Goal: Task Accomplishment & Management: Complete application form

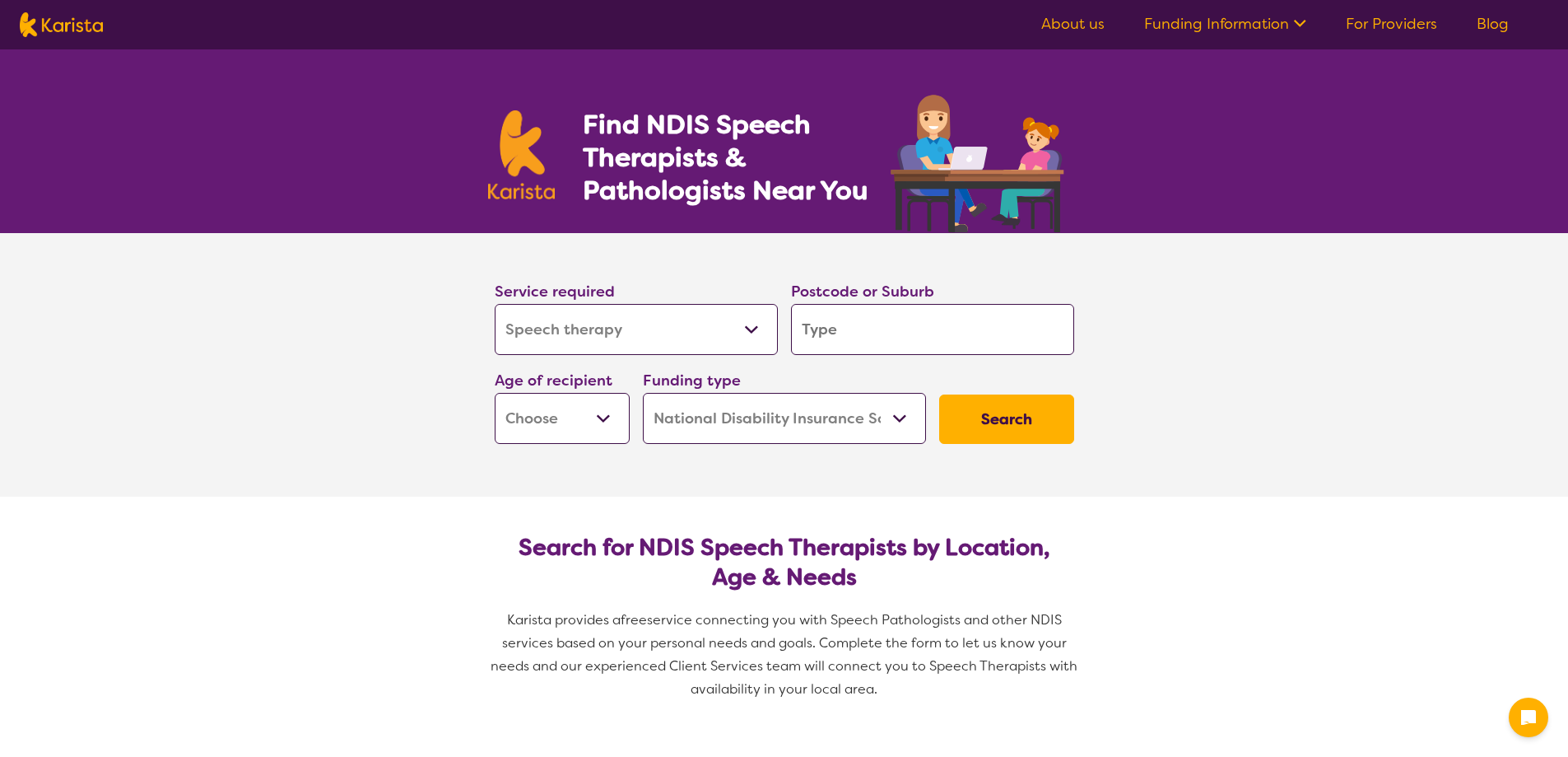
select select "Speech therapy"
select select "NDIS"
select select "Speech therapy"
select select "NDIS"
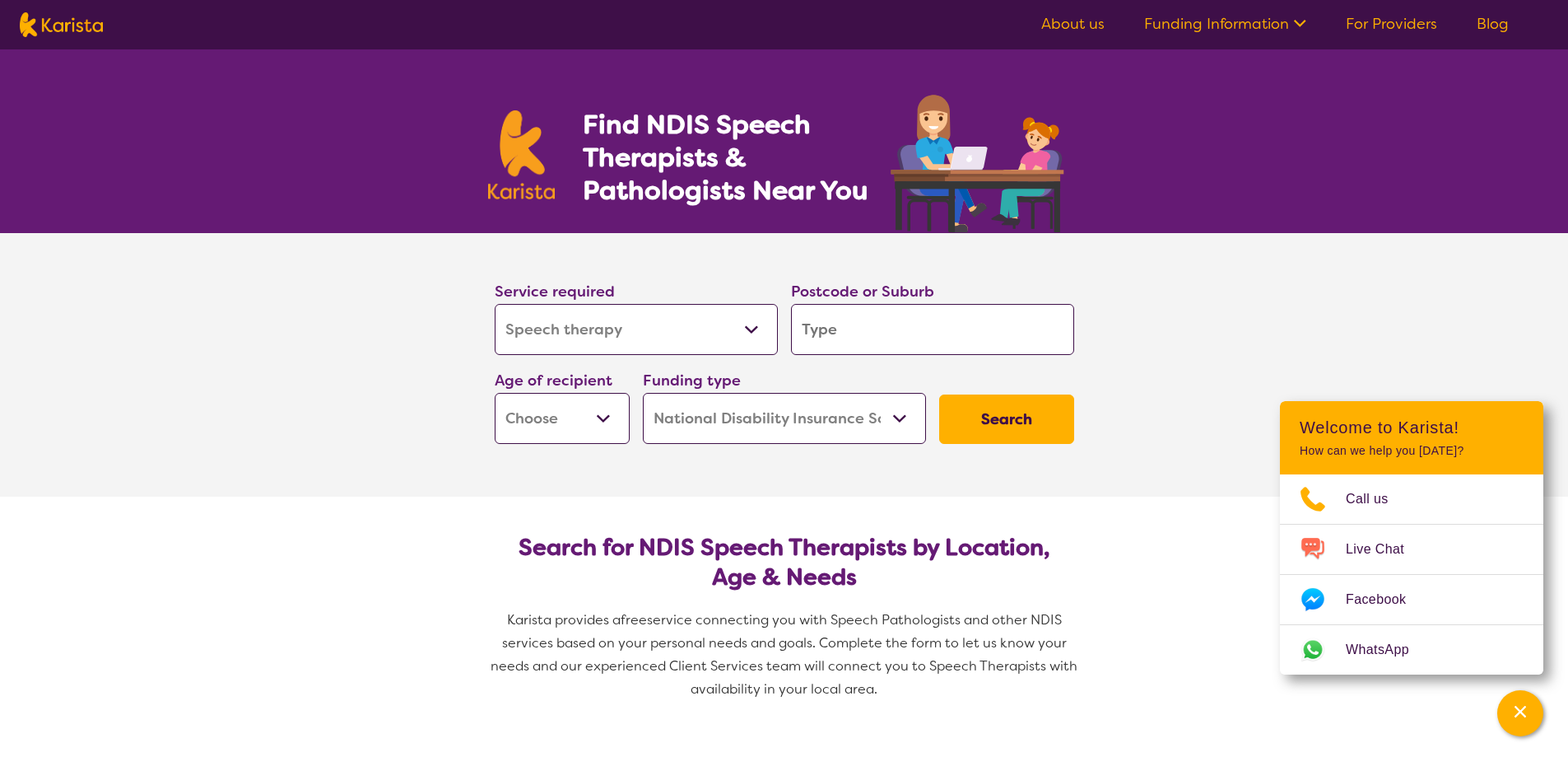
click at [856, 323] on input "search" at bounding box center [932, 329] width 283 height 51
type input "4"
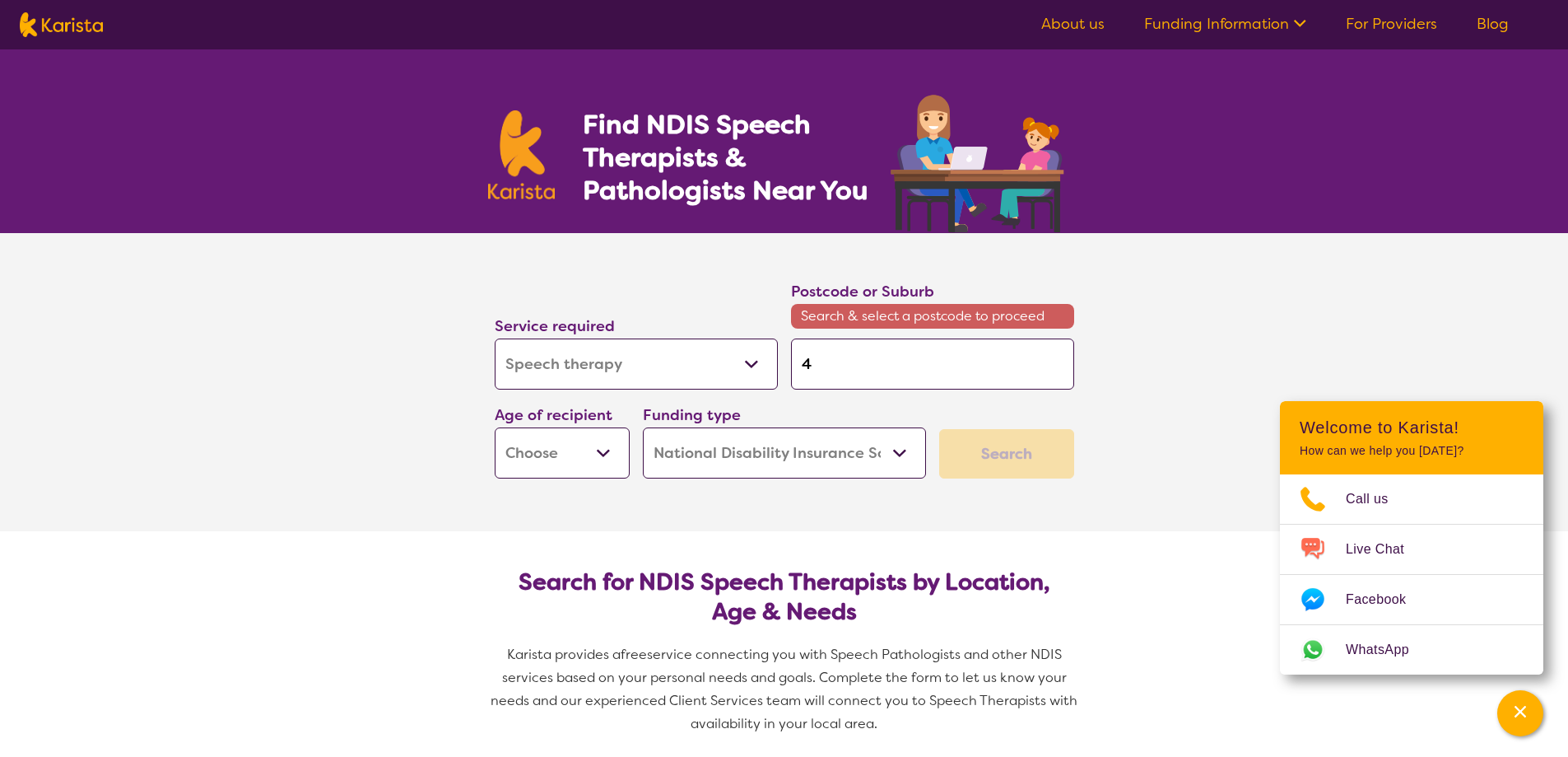
type input "42"
type input "427"
type input "4270"
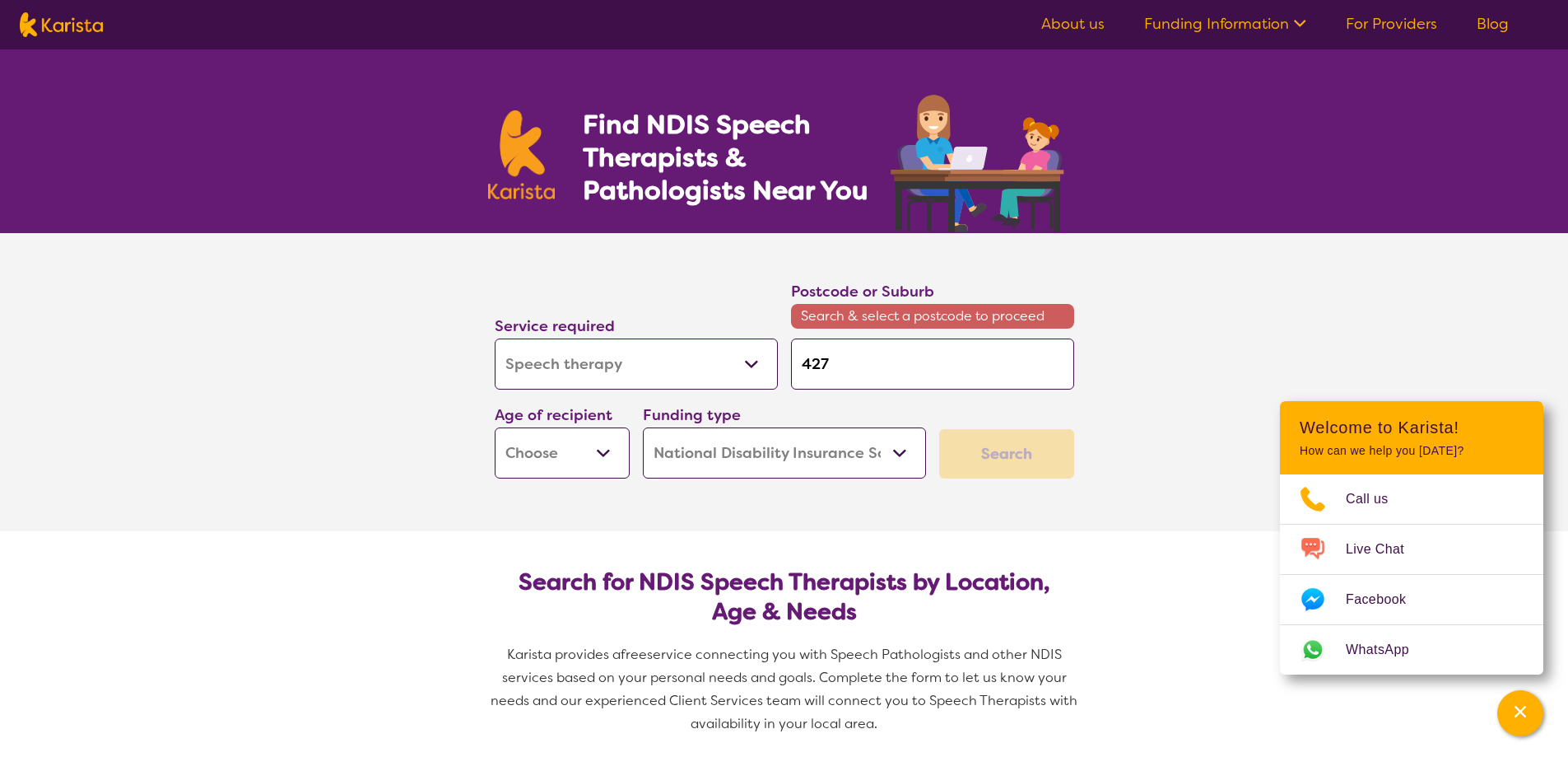
type input "4270"
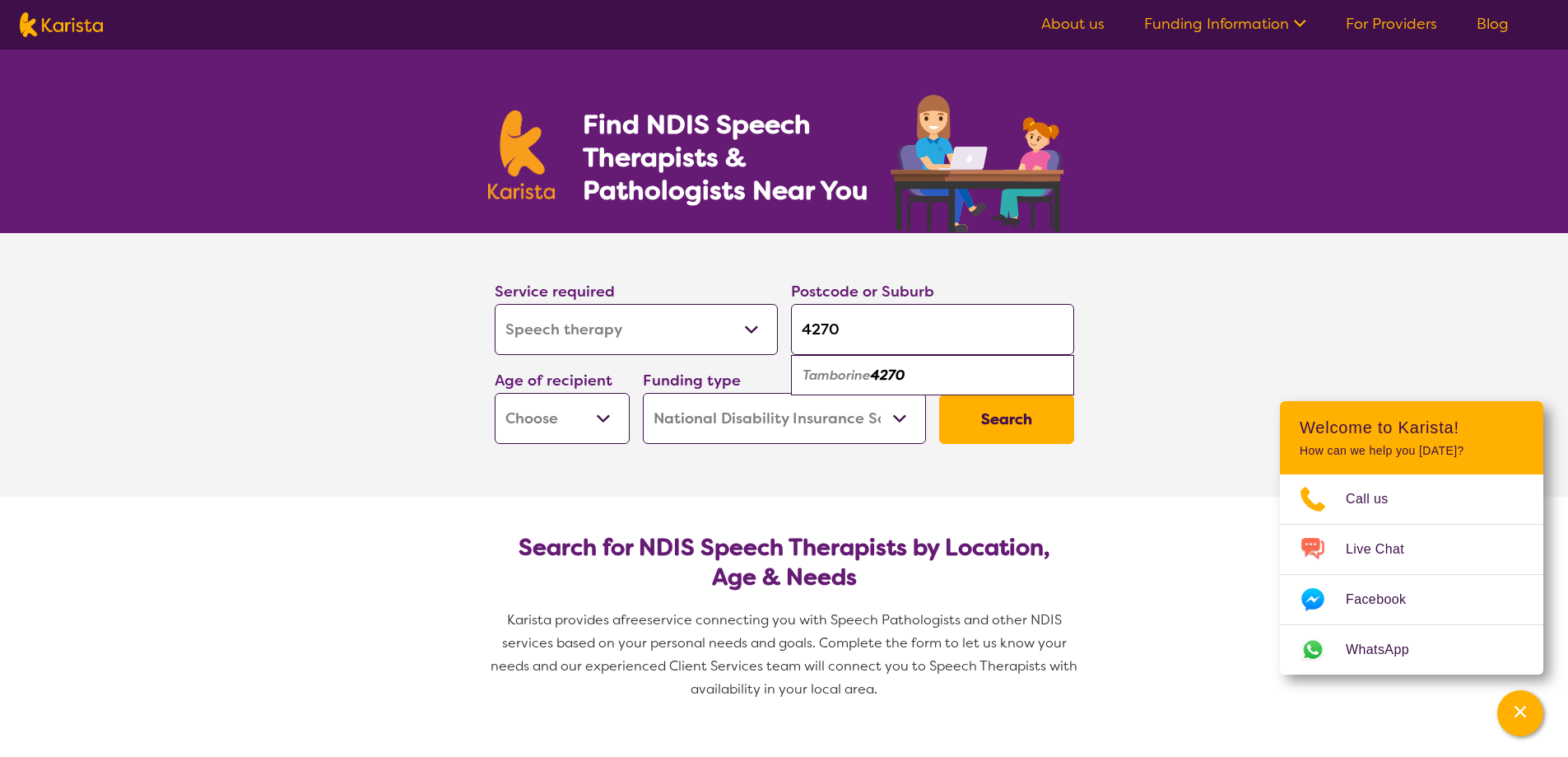
type input "4270"
click at [973, 377] on div "Tamborine 4270" at bounding box center [932, 376] width 267 height 32
click at [591, 411] on select "Early Childhood - 0 to 9 Child - 10 to 11 Adolescent - 12 to 17 Adult - 18 to 6…" at bounding box center [562, 418] width 135 height 51
select select "EC"
click at [495, 393] on select "Early Childhood - 0 to 9 Child - 10 to 11 Adolescent - 12 to 17 Adult - 18 to 6…" at bounding box center [562, 418] width 135 height 51
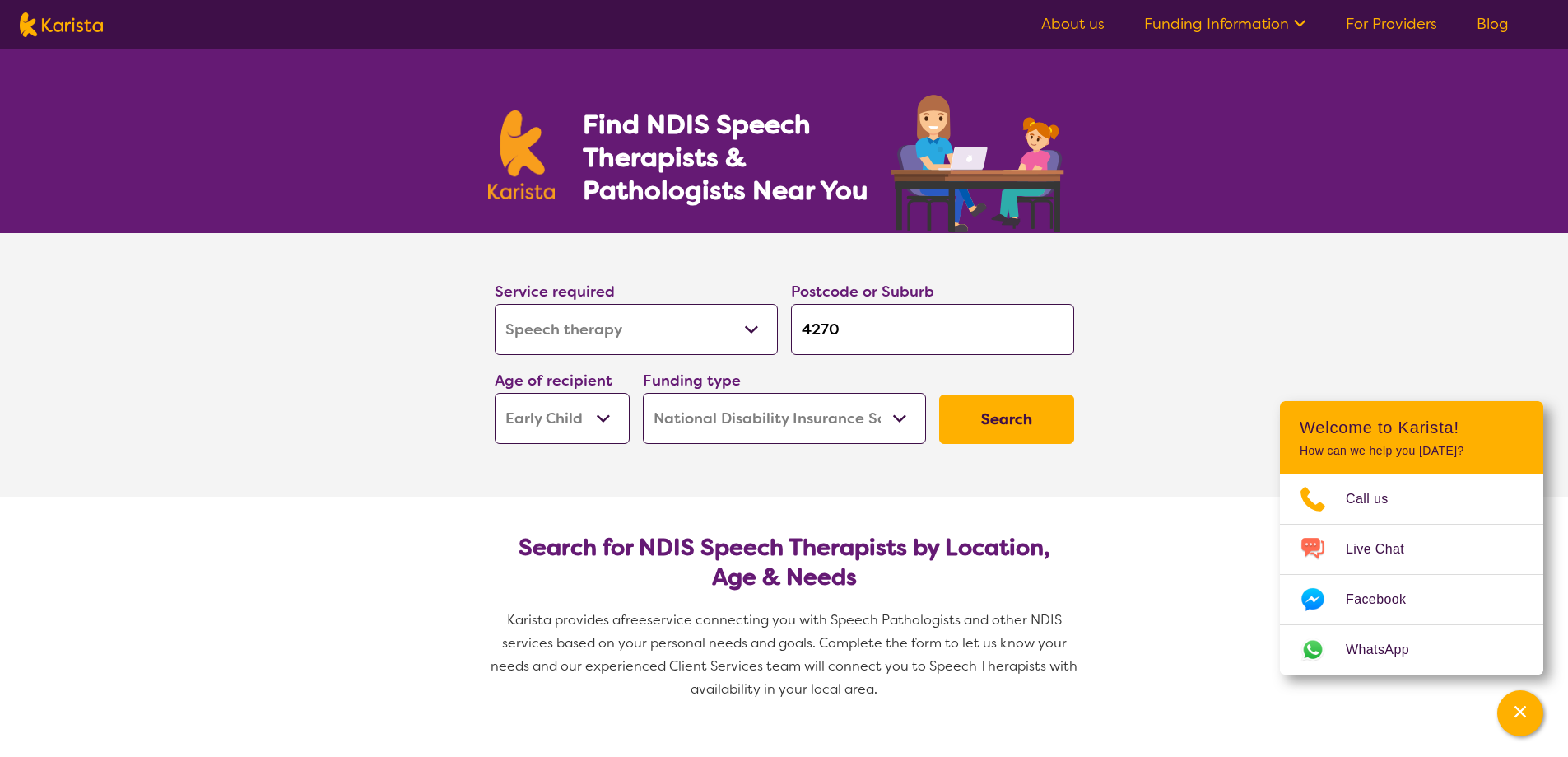
select select "EC"
click at [1025, 421] on button "Search" at bounding box center [1006, 419] width 135 height 49
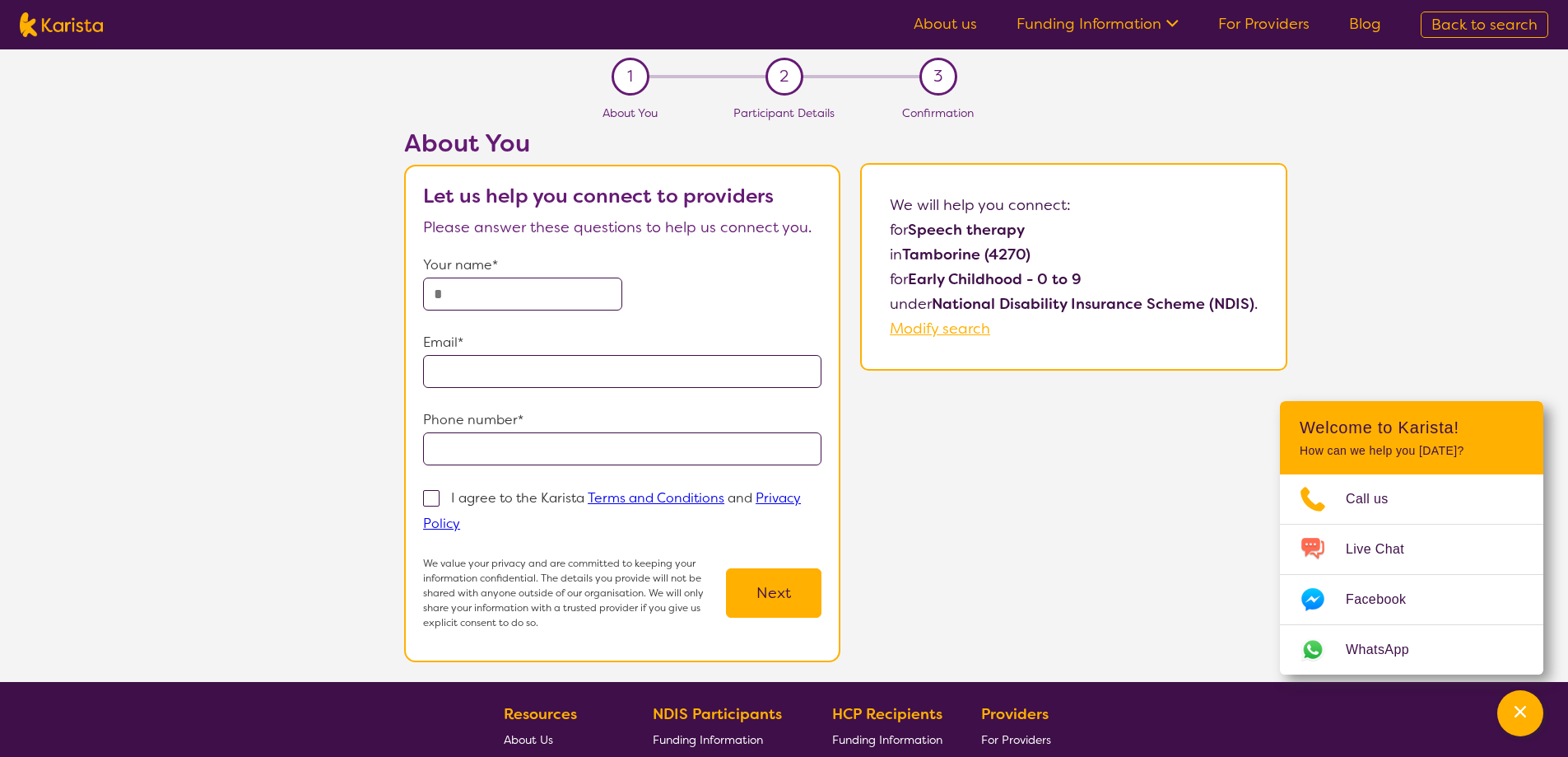
select select "Speech therapy"
select select "EC"
select select "NDIS"
select select "Speech therapy"
select select "EC"
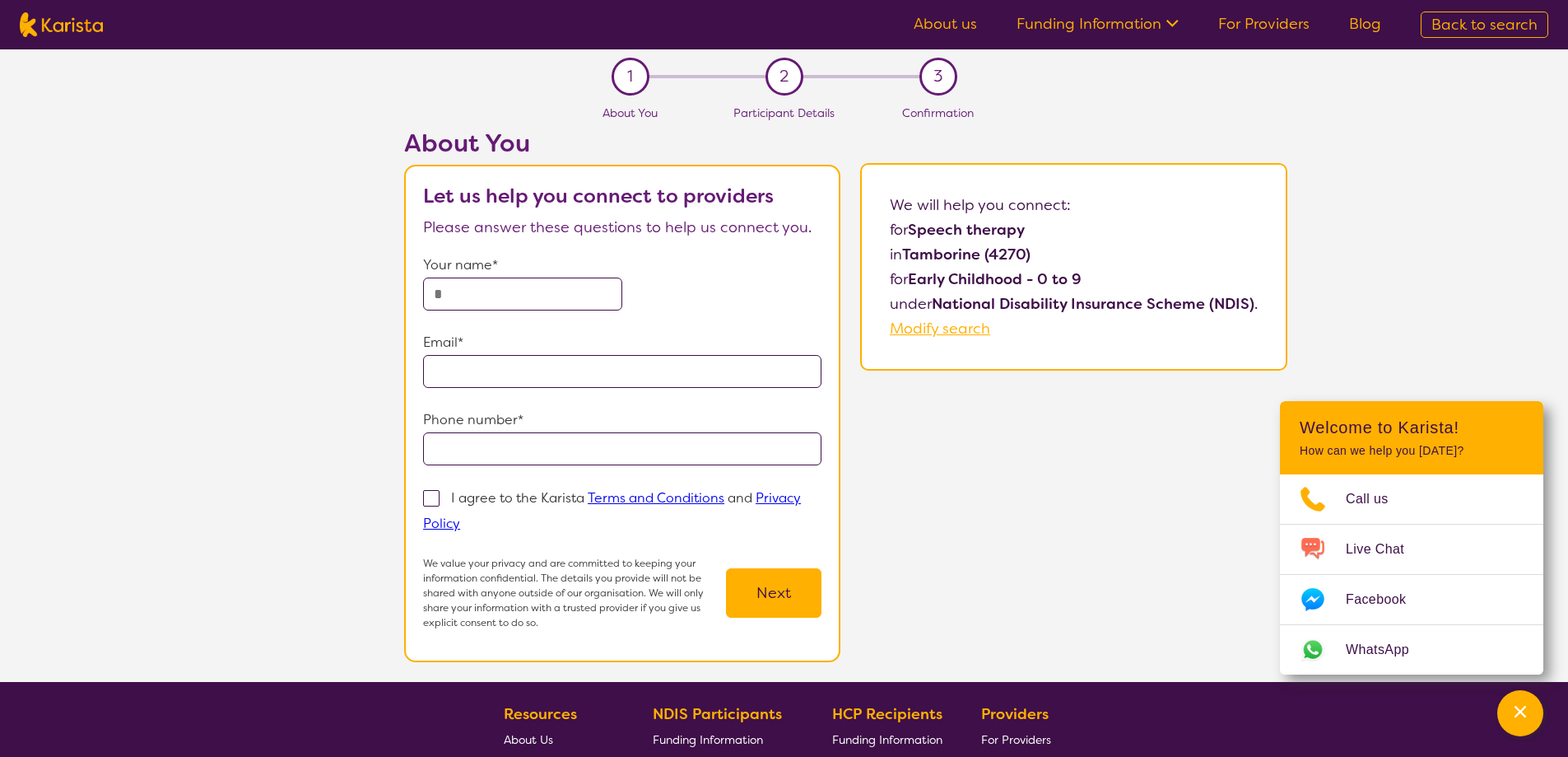
select select "NDIS"
